Goal: Navigation & Orientation: Understand site structure

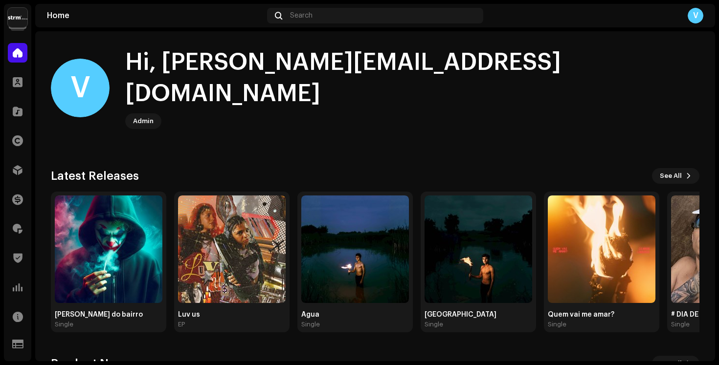
click at [20, 22] on img at bounding box center [18, 18] width 20 height 20
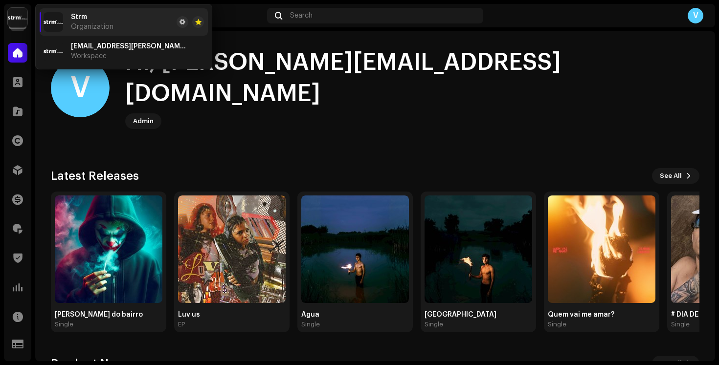
click at [261, 115] on home-user "V Hi, [PERSON_NAME][EMAIL_ADDRESS][DOMAIN_NAME] [PERSON_NAME]" at bounding box center [375, 96] width 649 height 98
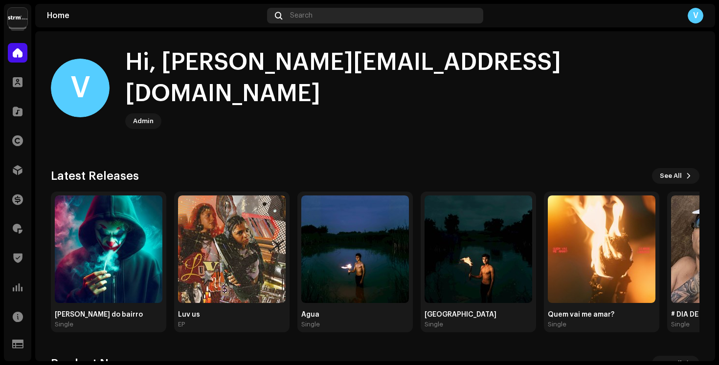
click at [325, 17] on div "Search" at bounding box center [375, 16] width 216 height 16
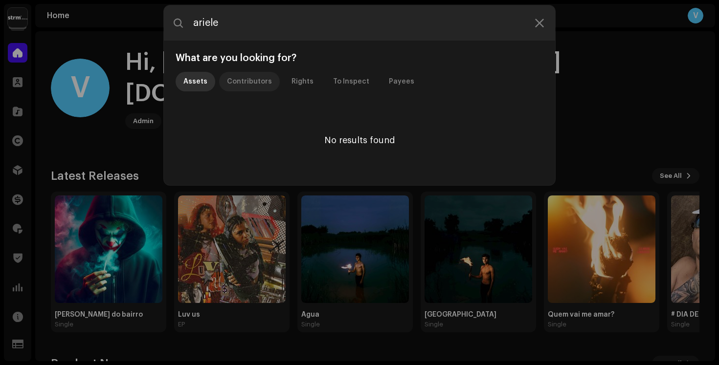
type input "ariele"
click at [242, 80] on div "Contributors" at bounding box center [249, 82] width 45 height 20
click at [302, 82] on div "Rights" at bounding box center [303, 82] width 22 height 20
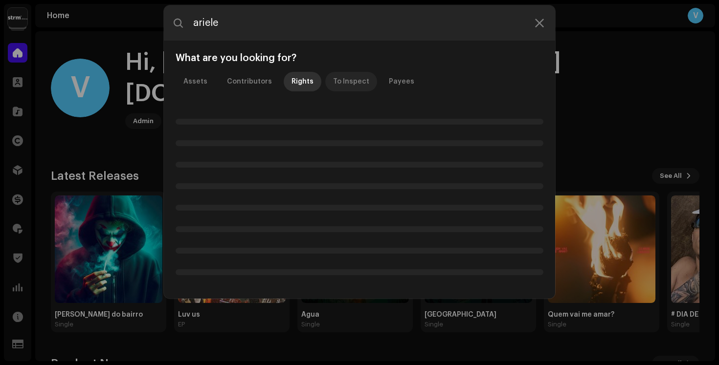
click at [334, 81] on div "To Inspect" at bounding box center [351, 82] width 36 height 20
click at [381, 79] on p-tab "Payees" at bounding box center [401, 82] width 41 height 20
click at [186, 83] on div "Assets" at bounding box center [195, 82] width 24 height 20
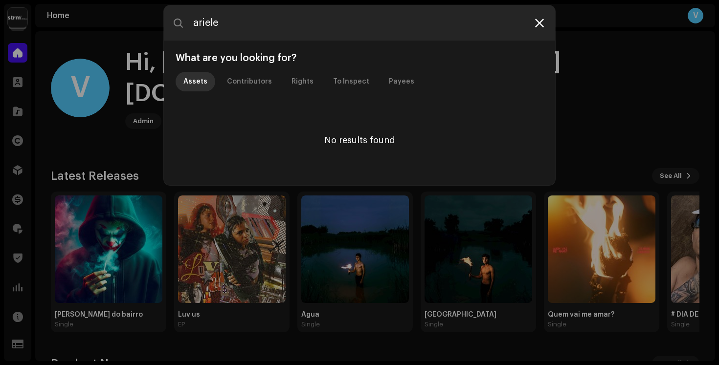
click at [540, 23] on icon at bounding box center [539, 23] width 9 height 8
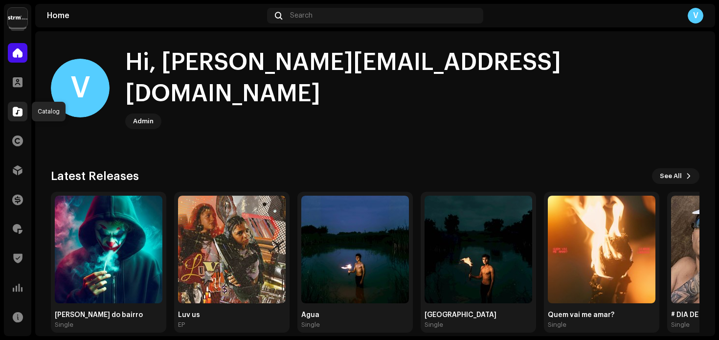
click at [17, 110] on span at bounding box center [18, 112] width 10 height 8
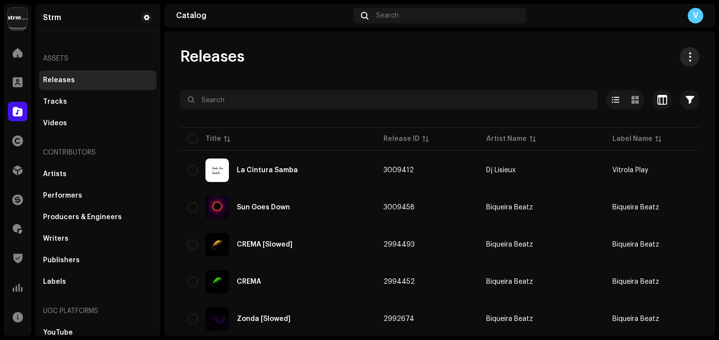
click at [685, 57] on span at bounding box center [689, 57] width 9 height 8
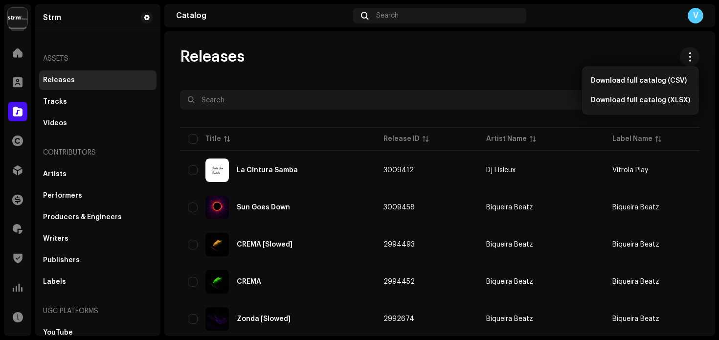
click at [617, 57] on div "Releases" at bounding box center [440, 57] width 520 height 20
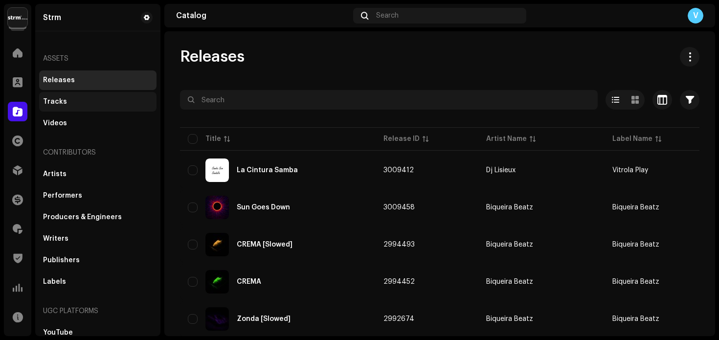
click at [94, 98] on div "Tracks" at bounding box center [98, 102] width 110 height 8
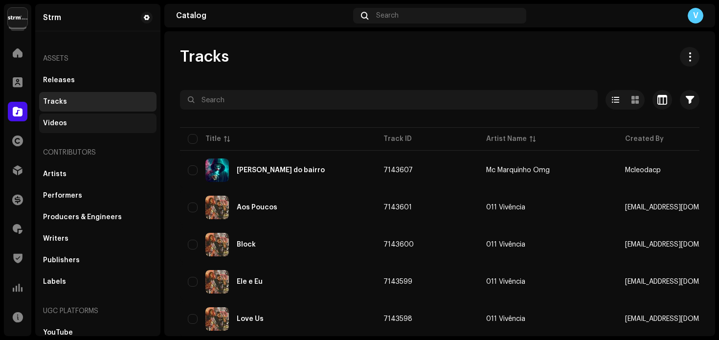
click at [94, 124] on div "Videos" at bounding box center [98, 123] width 110 height 8
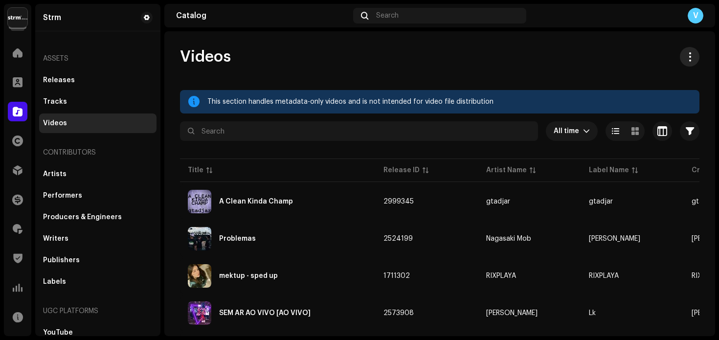
click at [685, 58] on span at bounding box center [689, 57] width 9 height 8
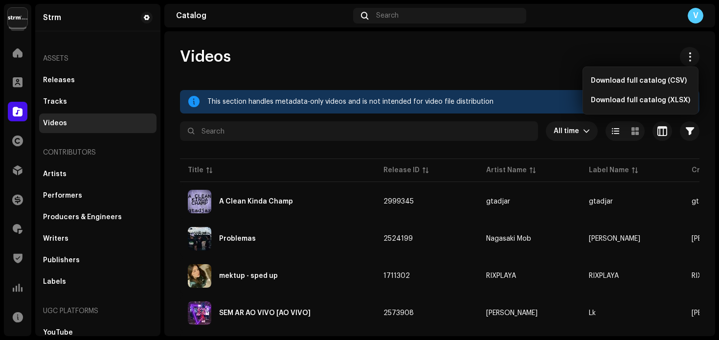
click at [619, 55] on div "Videos" at bounding box center [440, 57] width 520 height 20
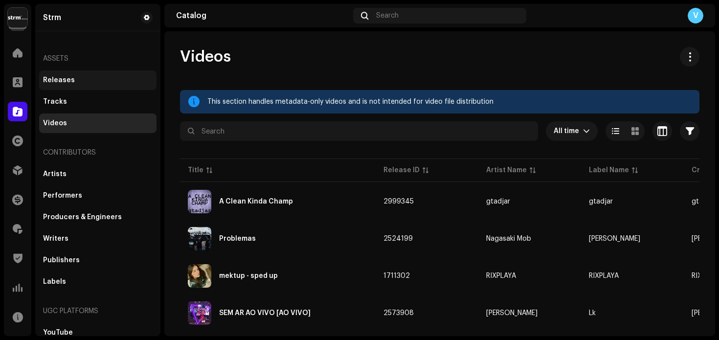
click at [96, 80] on div "Releases" at bounding box center [98, 80] width 110 height 8
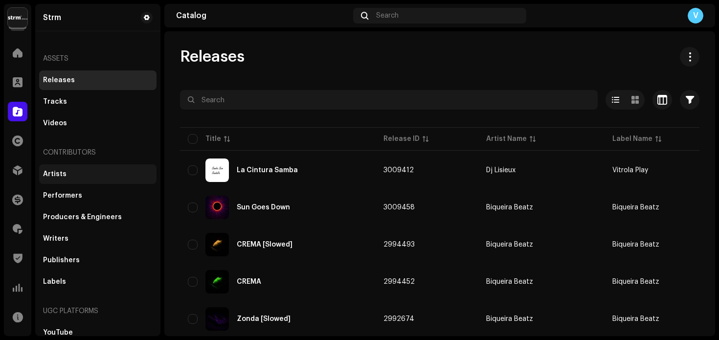
click at [76, 179] on div "Artists" at bounding box center [97, 174] width 117 height 20
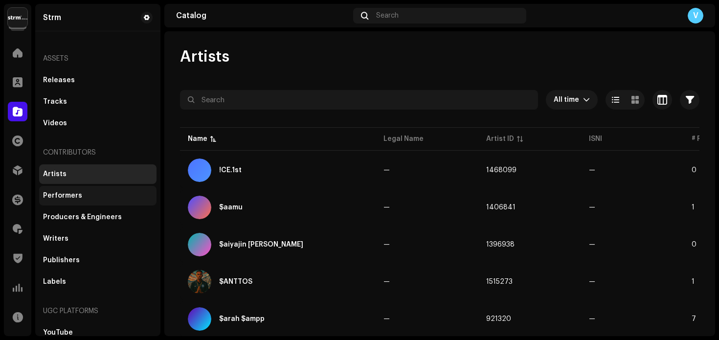
click at [79, 194] on div "Performers" at bounding box center [98, 196] width 110 height 8
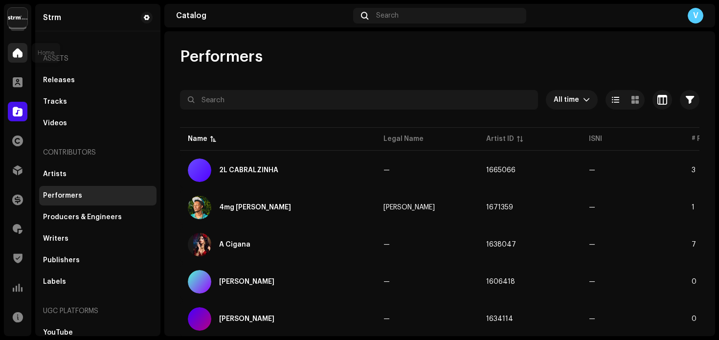
click at [17, 59] on div at bounding box center [18, 53] width 20 height 20
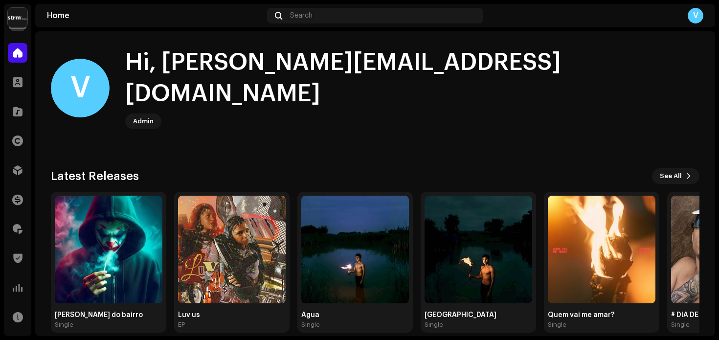
click at [23, 16] on img at bounding box center [18, 18] width 20 height 20
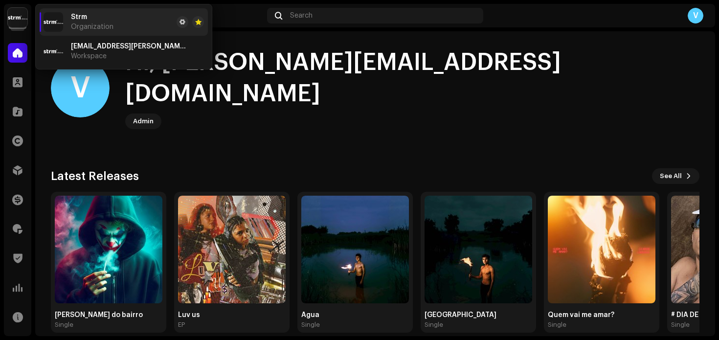
click at [105, 116] on home-user "V Hi, [PERSON_NAME][EMAIL_ADDRESS][DOMAIN_NAME] [PERSON_NAME]" at bounding box center [375, 96] width 649 height 98
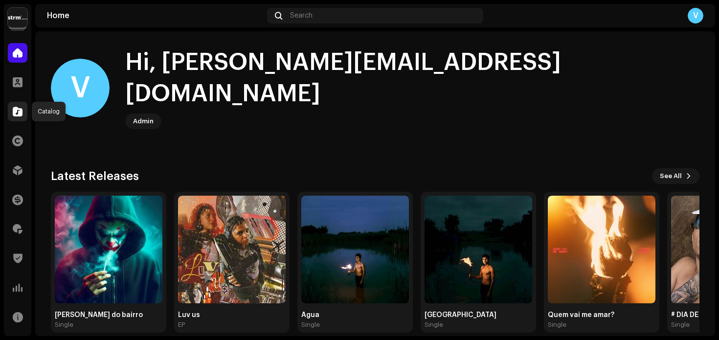
click at [18, 108] on span at bounding box center [18, 112] width 10 height 8
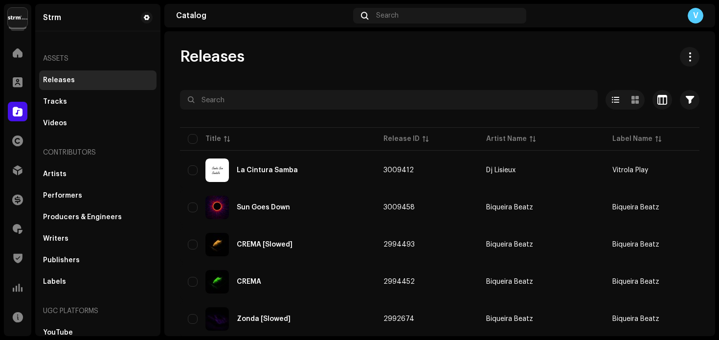
click at [20, 41] on div "Home" at bounding box center [17, 52] width 27 height 27
